Goal: Information Seeking & Learning: Check status

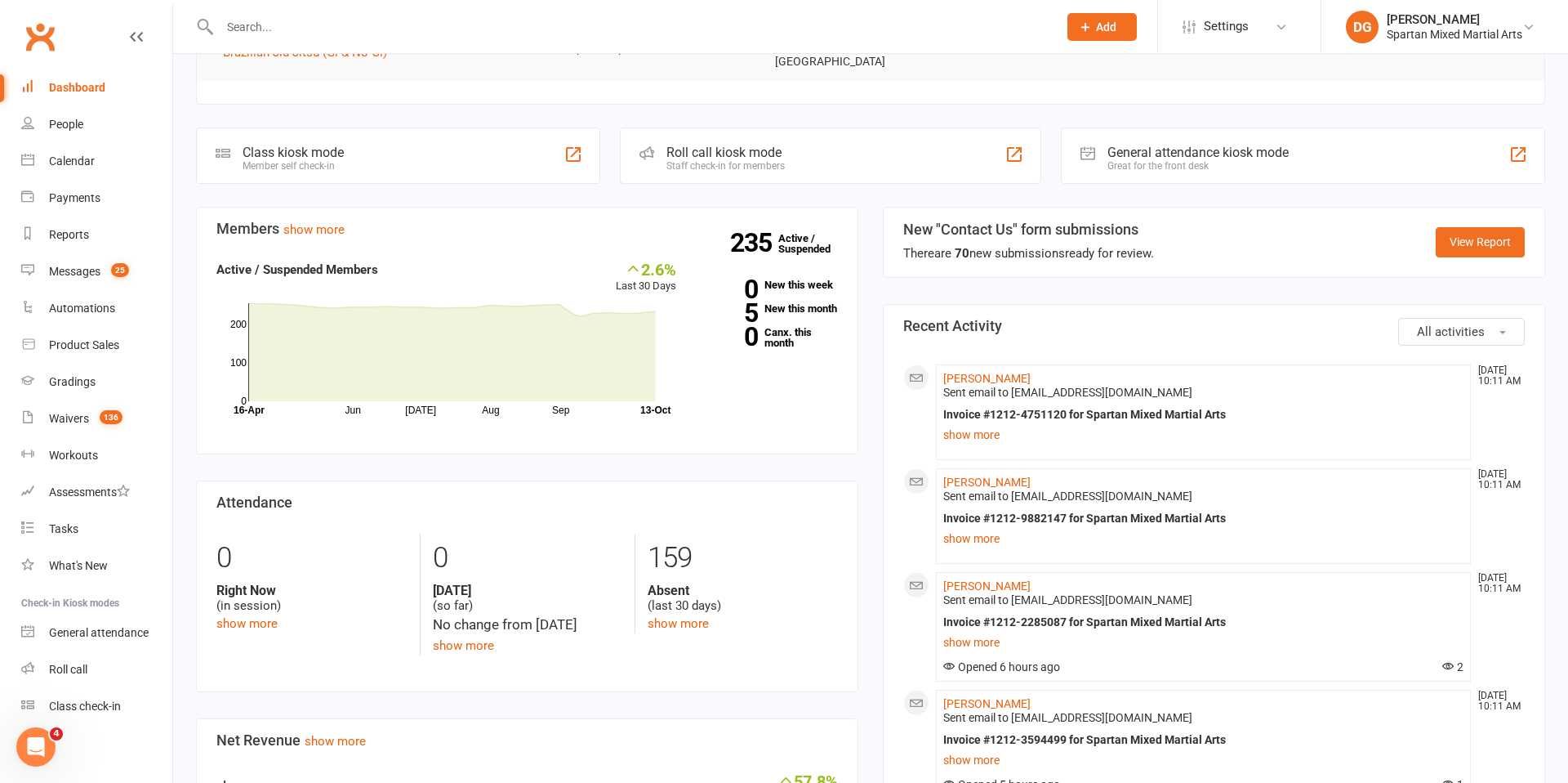
scroll to position [404, 0]
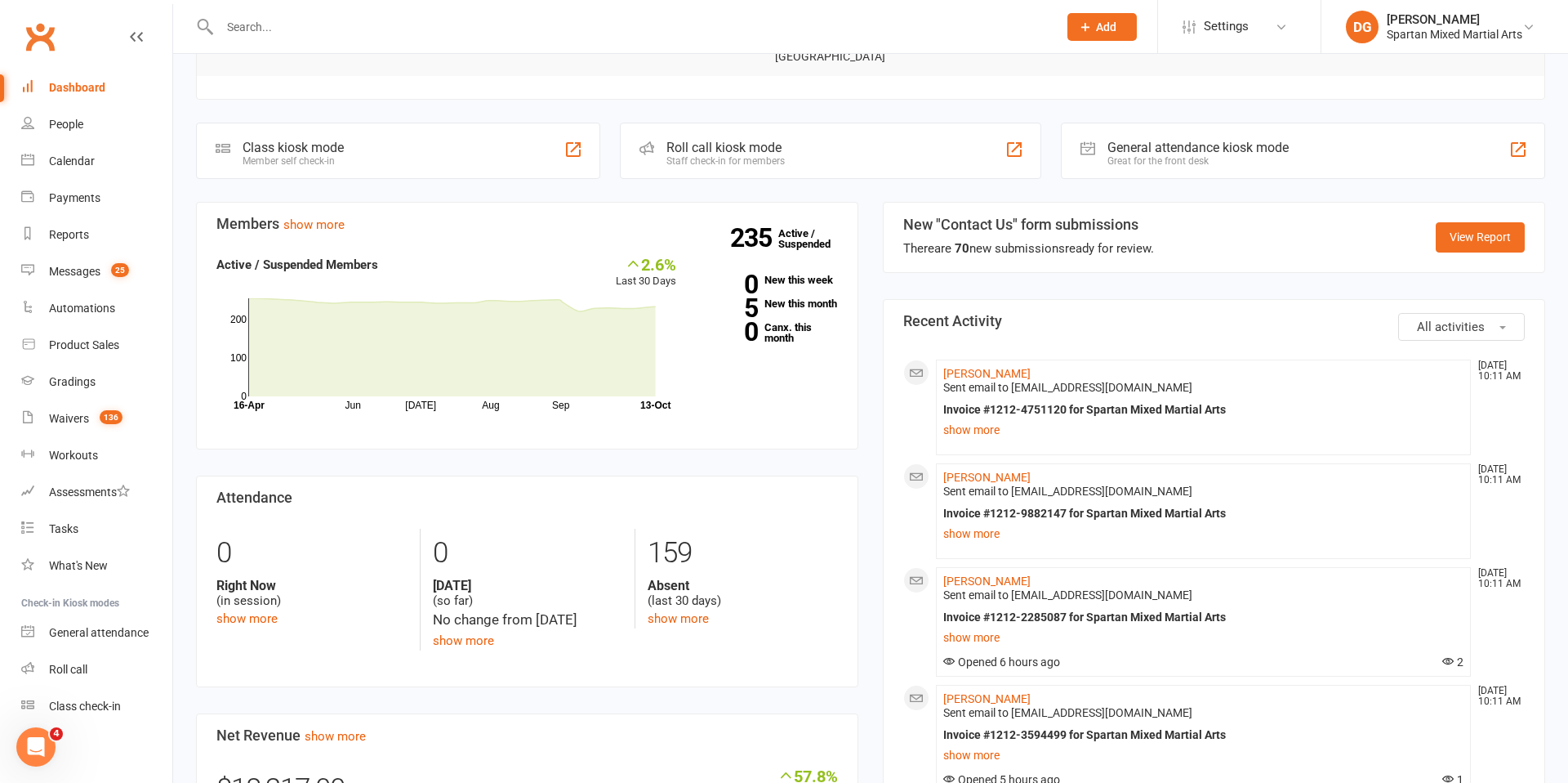
click at [1505, 321] on button "All activities" at bounding box center [1461, 326] width 126 height 28
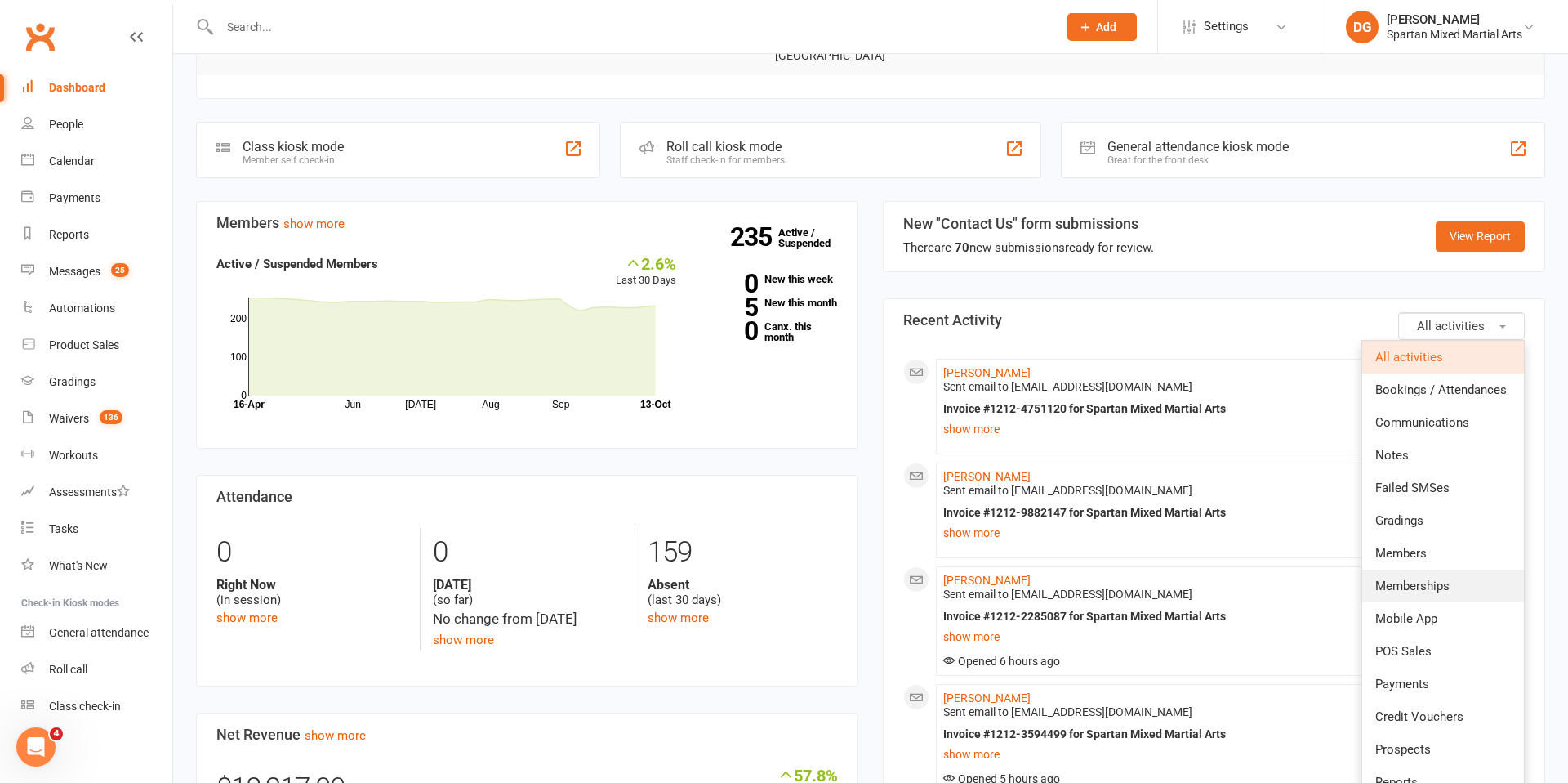
click at [1448, 581] on span "Memberships" at bounding box center [1412, 585] width 75 height 15
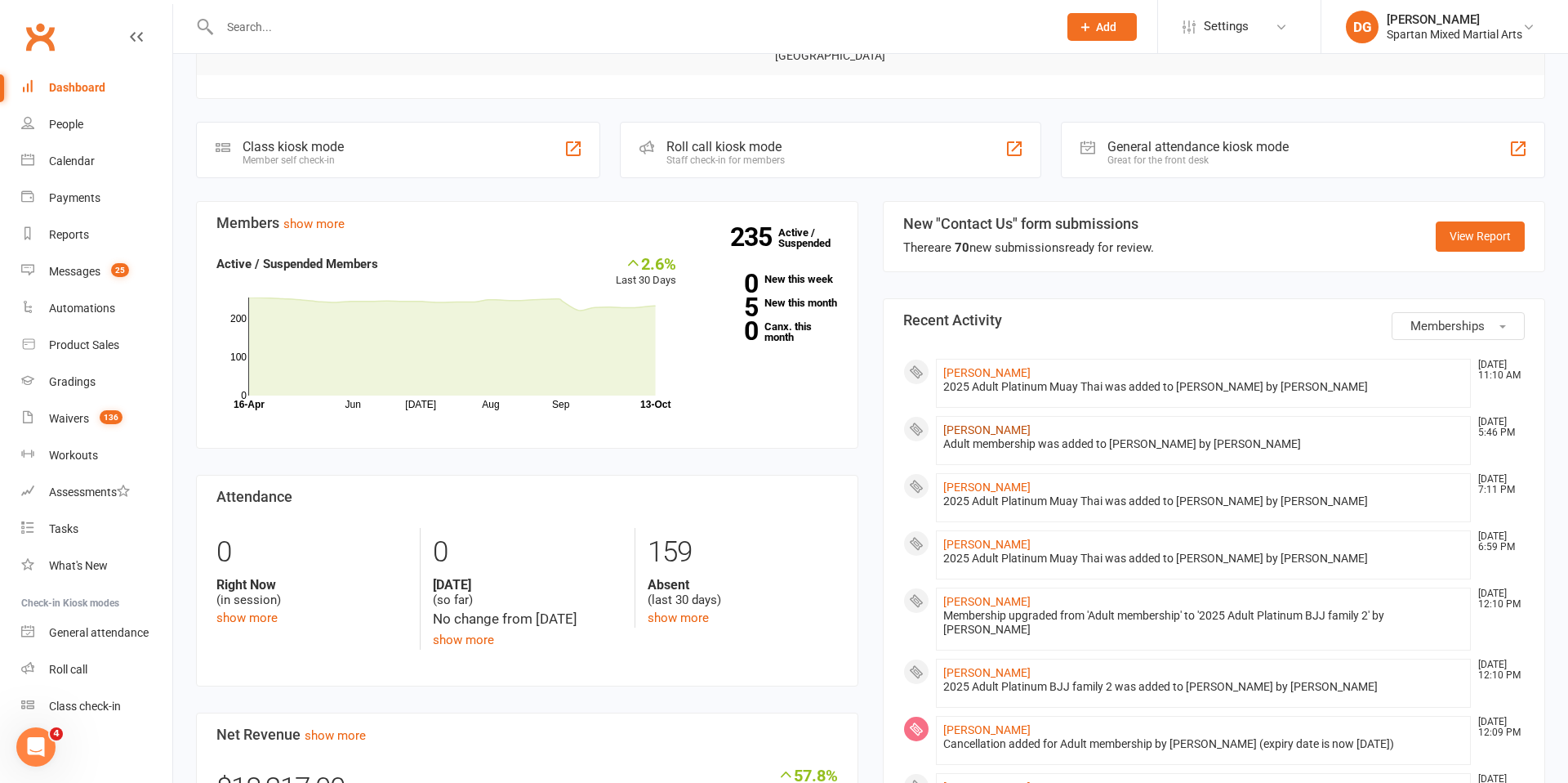
click at [981, 424] on link "[PERSON_NAME]" at bounding box center [986, 429] width 87 height 13
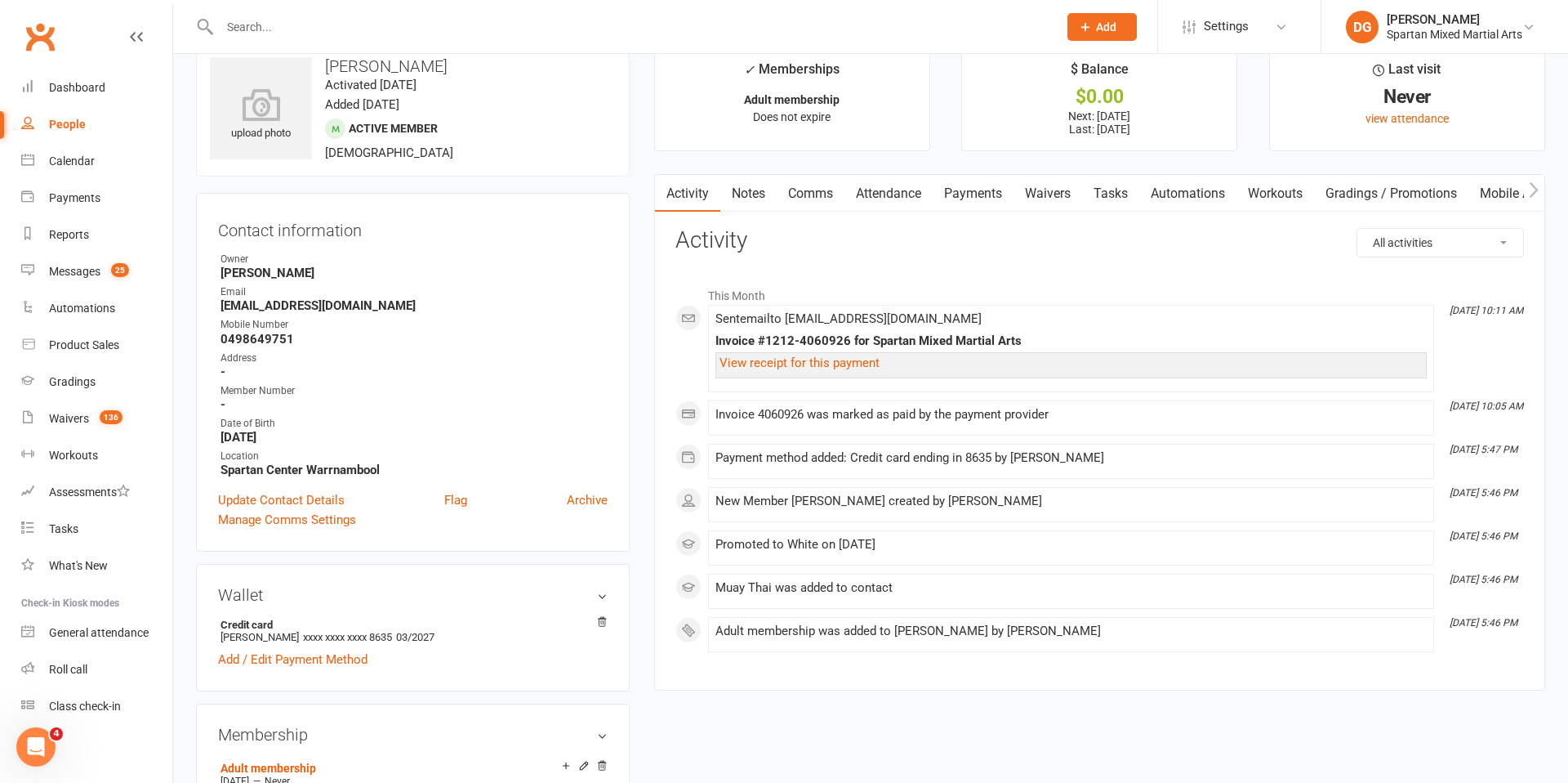
scroll to position [30, 0]
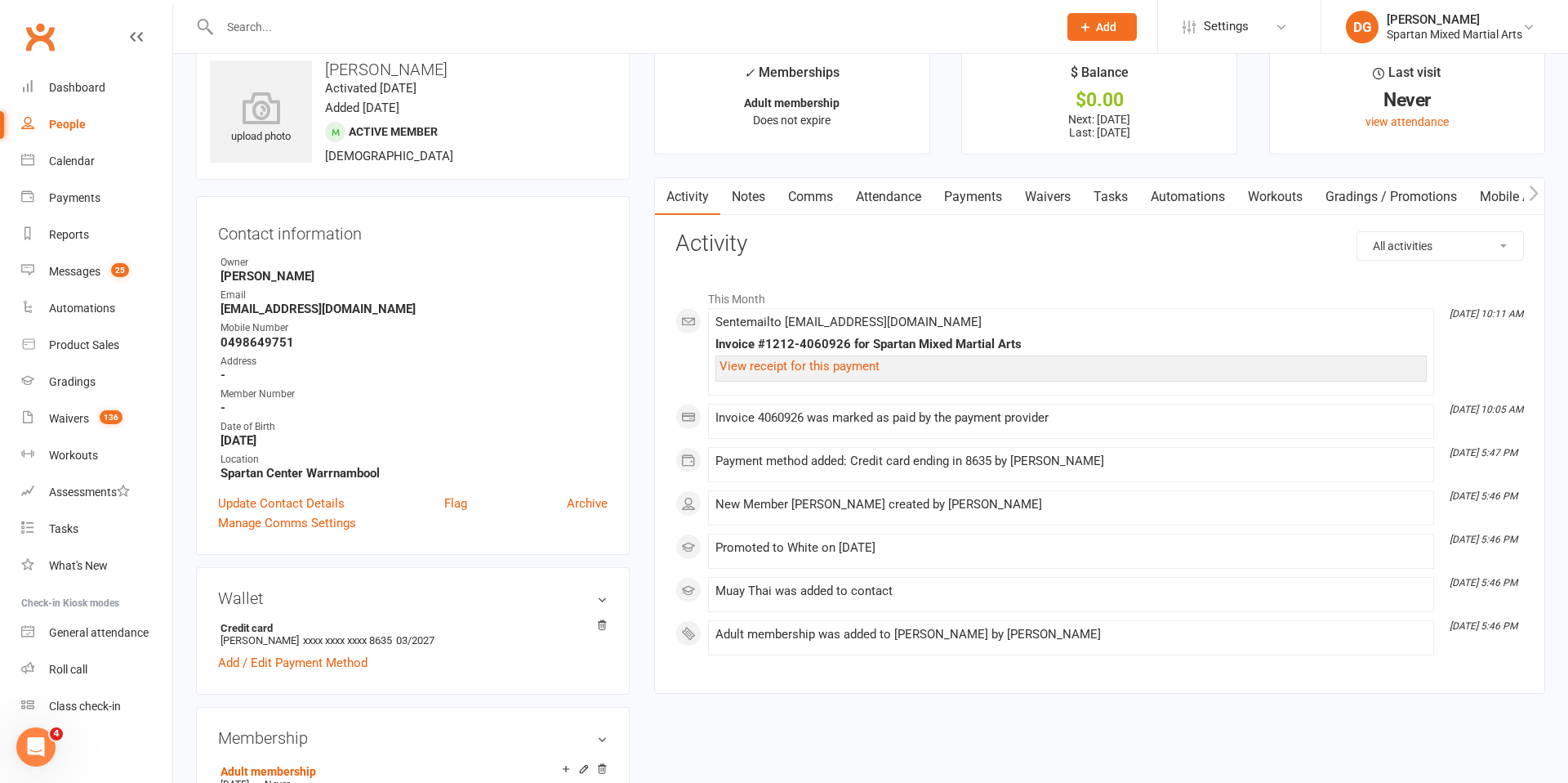
click at [974, 195] on link "Payments" at bounding box center [972, 196] width 81 height 38
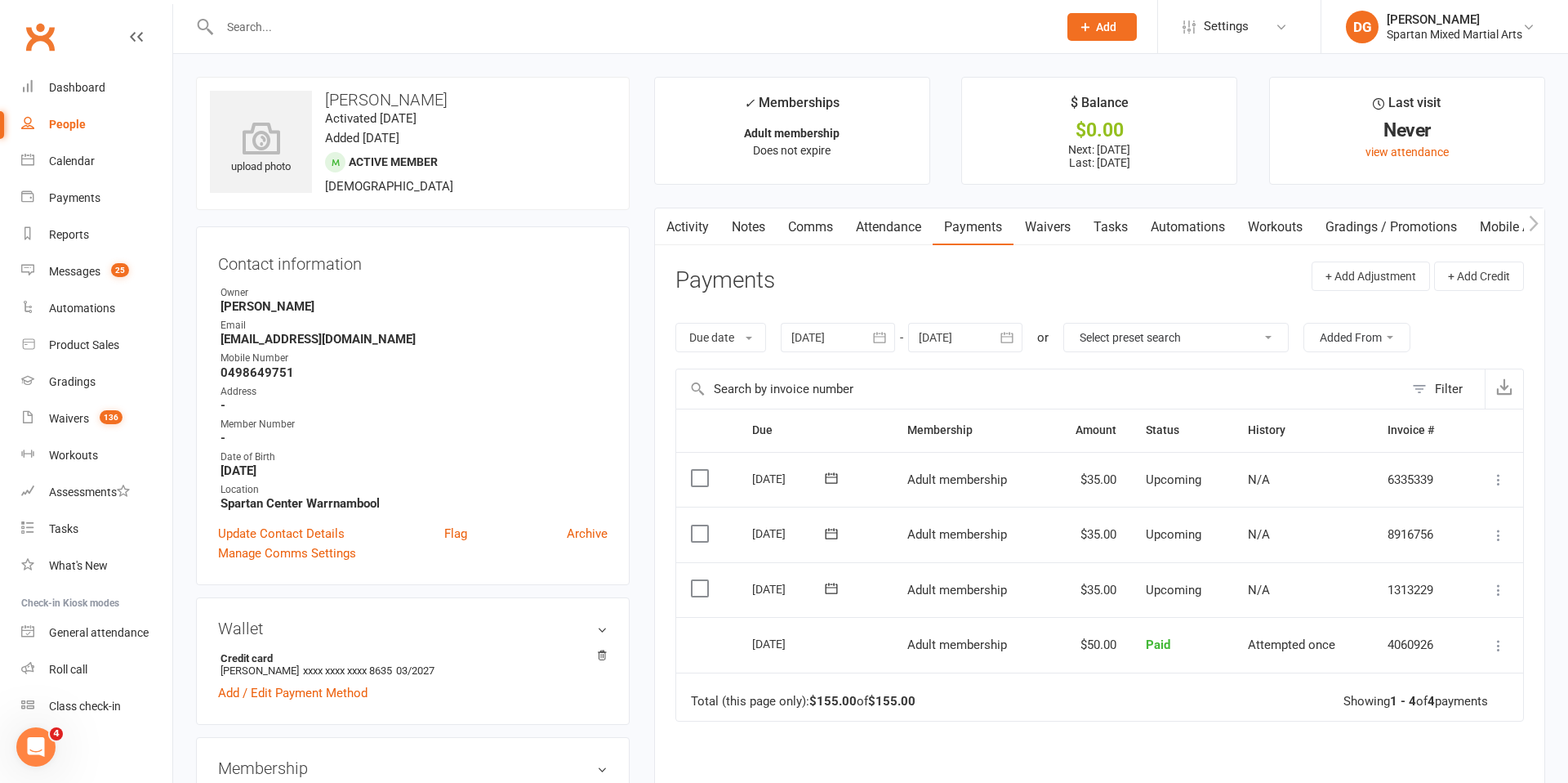
click at [275, 29] on input "text" at bounding box center [630, 27] width 831 height 23
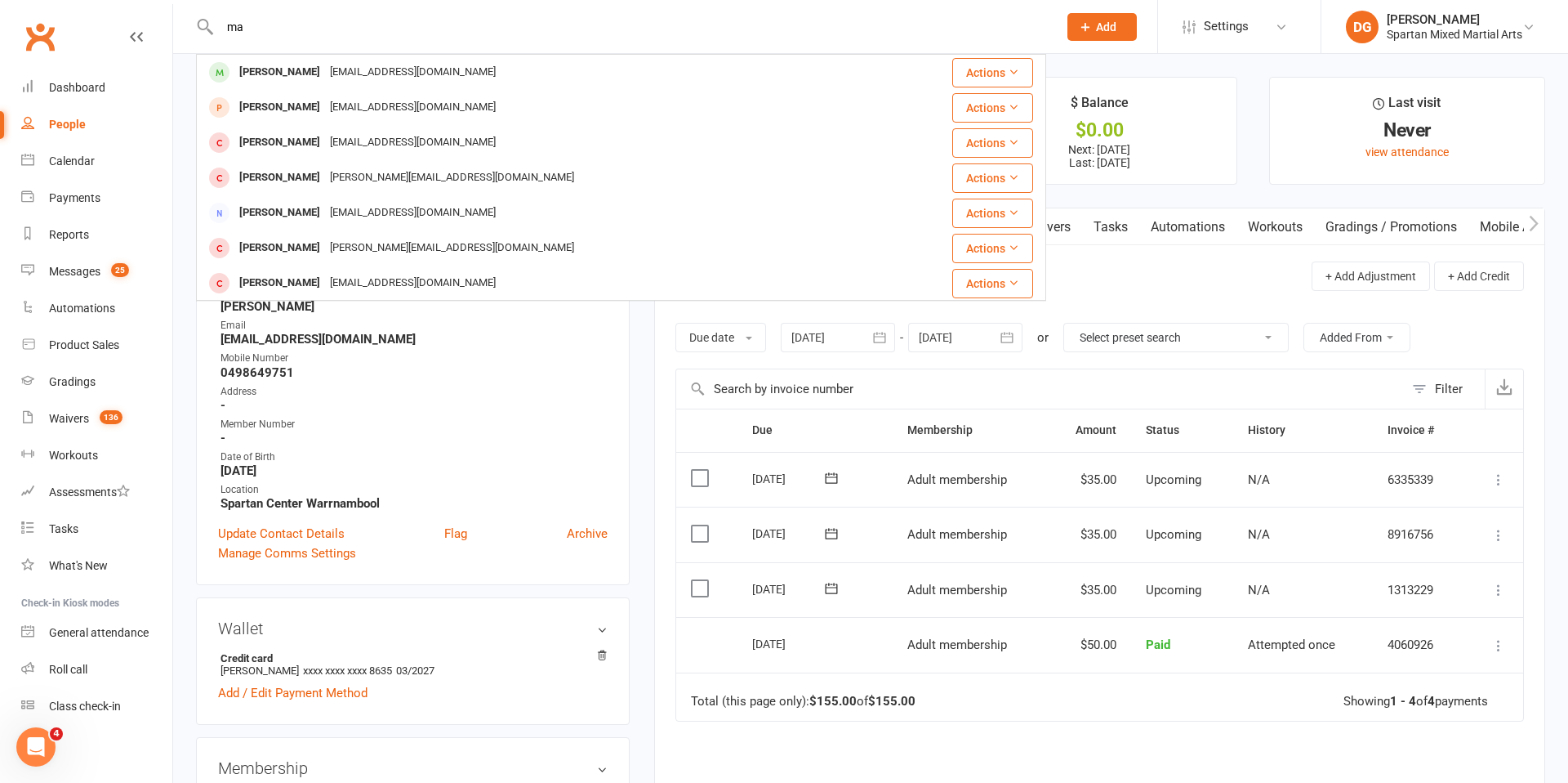
type input "m"
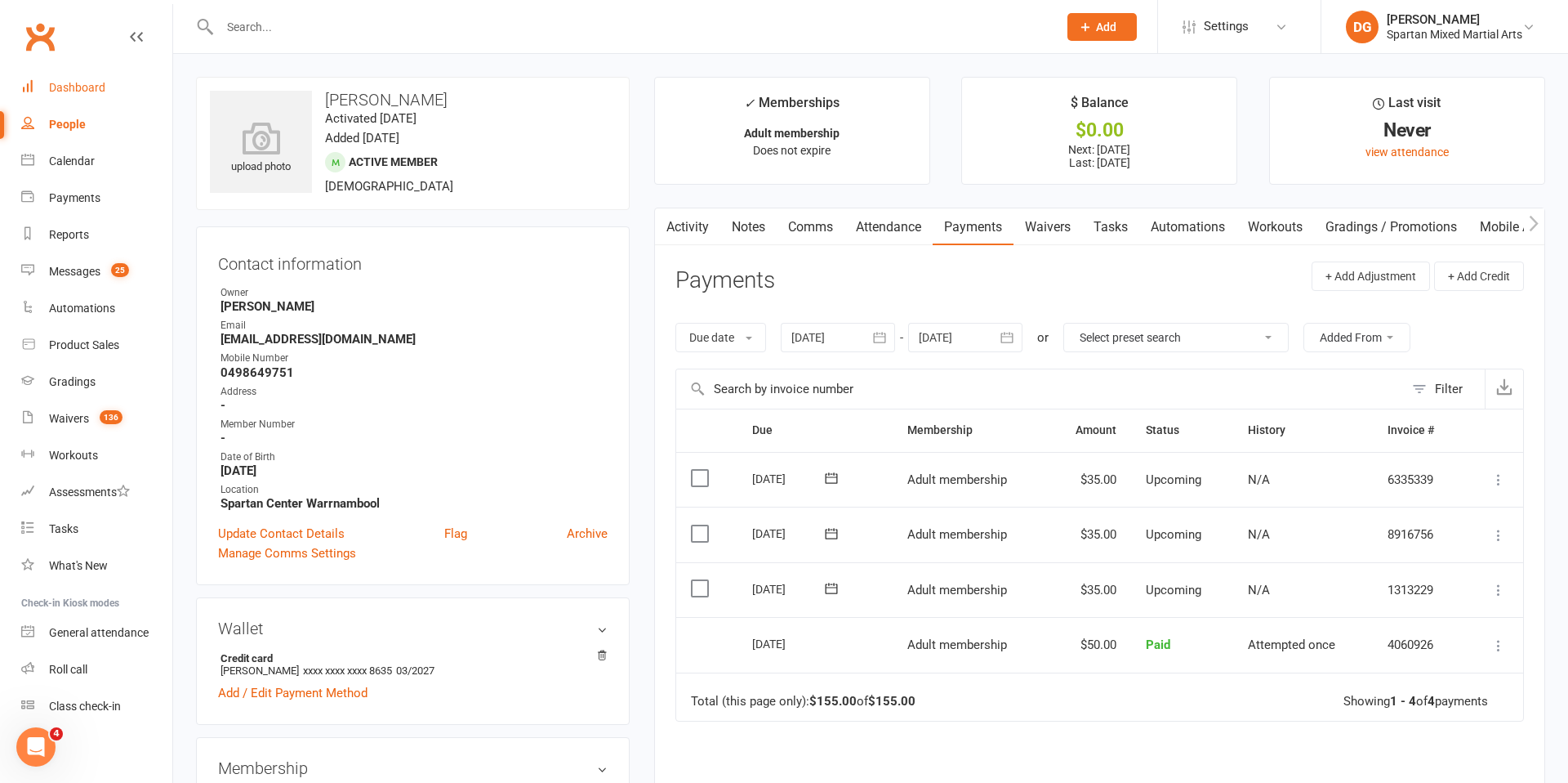
click at [82, 86] on div "Dashboard" at bounding box center [77, 86] width 56 height 13
